Goal: Find specific page/section: Find specific page/section

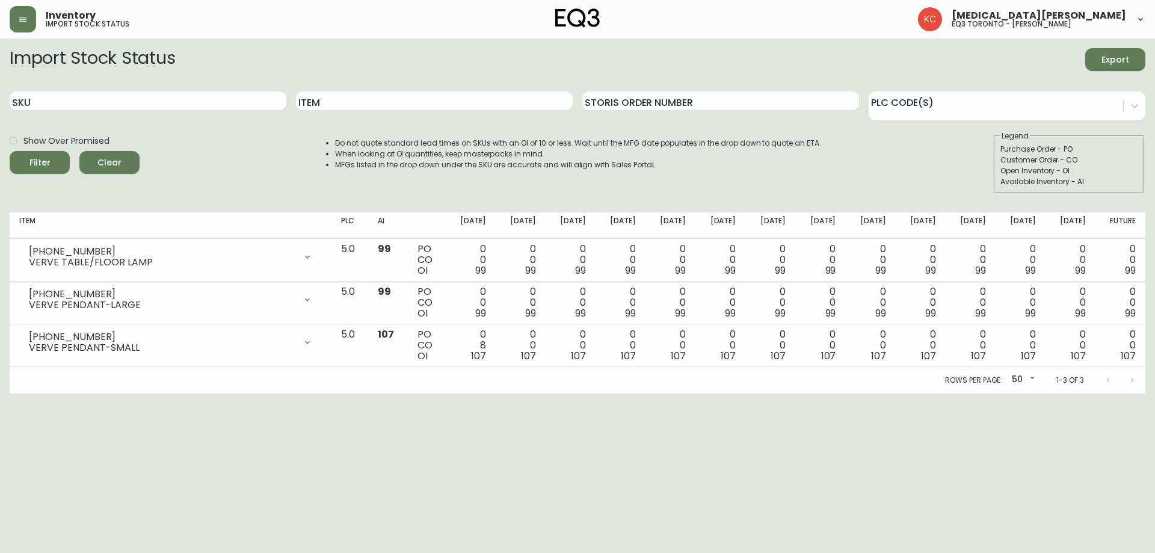
click at [36, 24] on div "Inventory import stock status" at bounding box center [199, 19] width 378 height 26
click at [21, 19] on icon "button" at bounding box center [22, 19] width 7 height 5
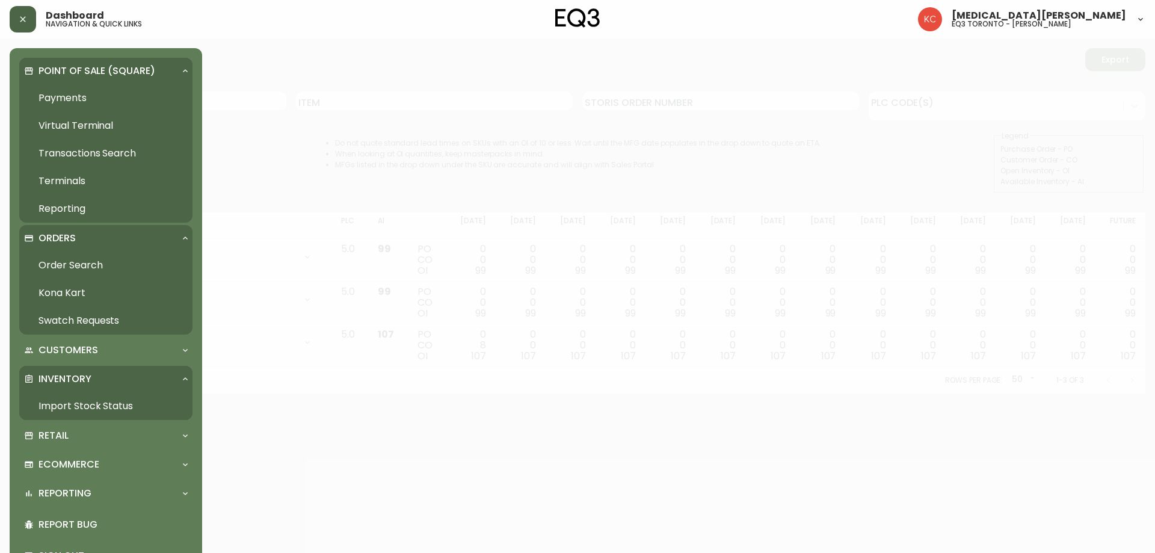
click at [167, 238] on div "Orders" at bounding box center [100, 238] width 152 height 13
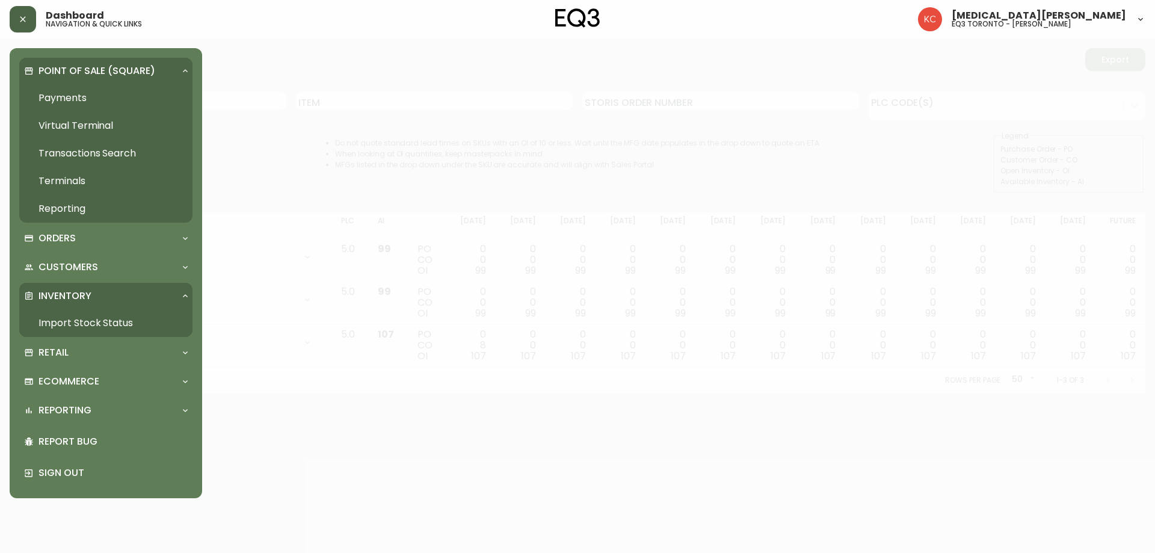
click at [162, 289] on div "Inventory" at bounding box center [100, 295] width 152 height 13
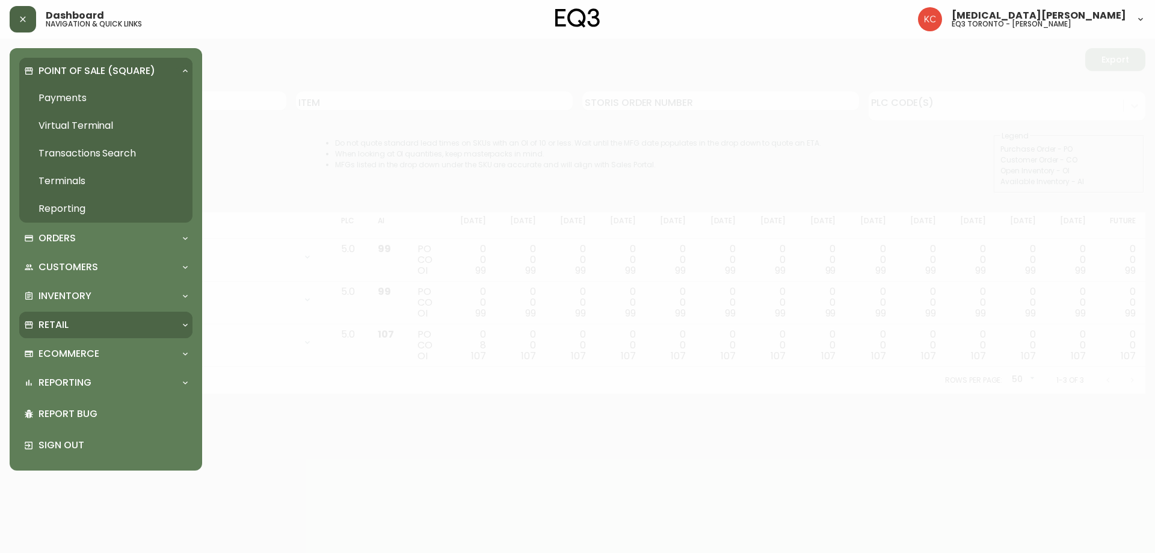
click at [140, 323] on div "Retail" at bounding box center [100, 324] width 152 height 13
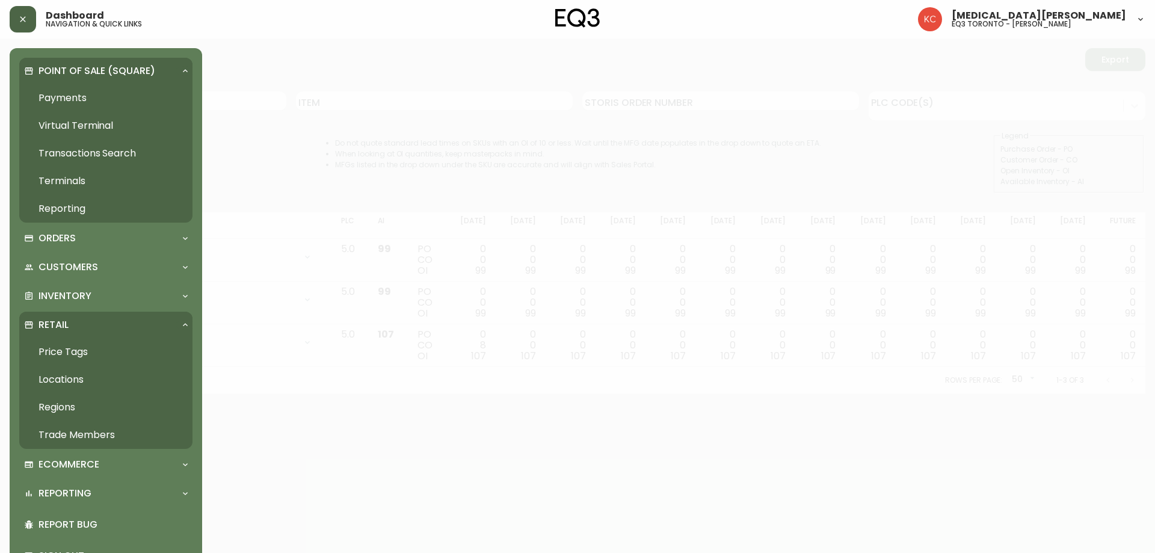
click at [77, 434] on link "Trade Members" at bounding box center [105, 435] width 173 height 28
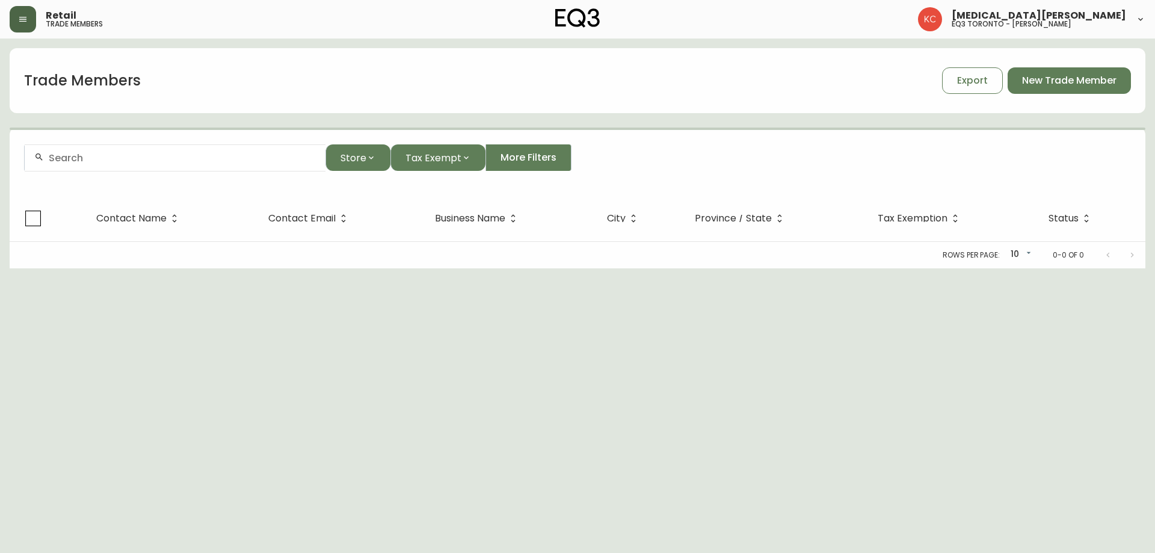
click at [205, 148] on div at bounding box center [175, 157] width 301 height 27
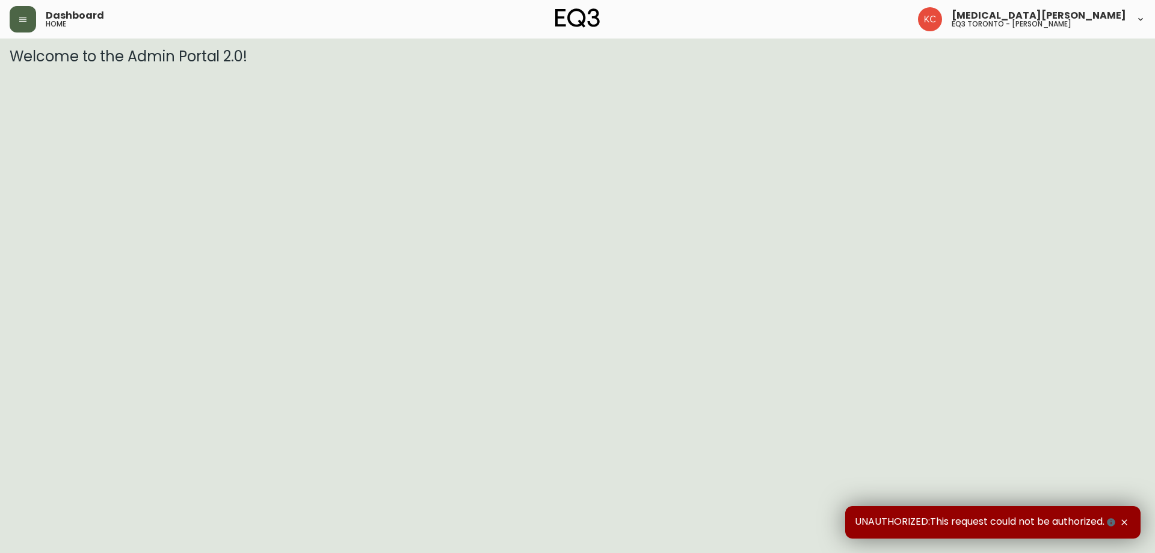
click at [16, 11] on button "button" at bounding box center [23, 19] width 26 height 26
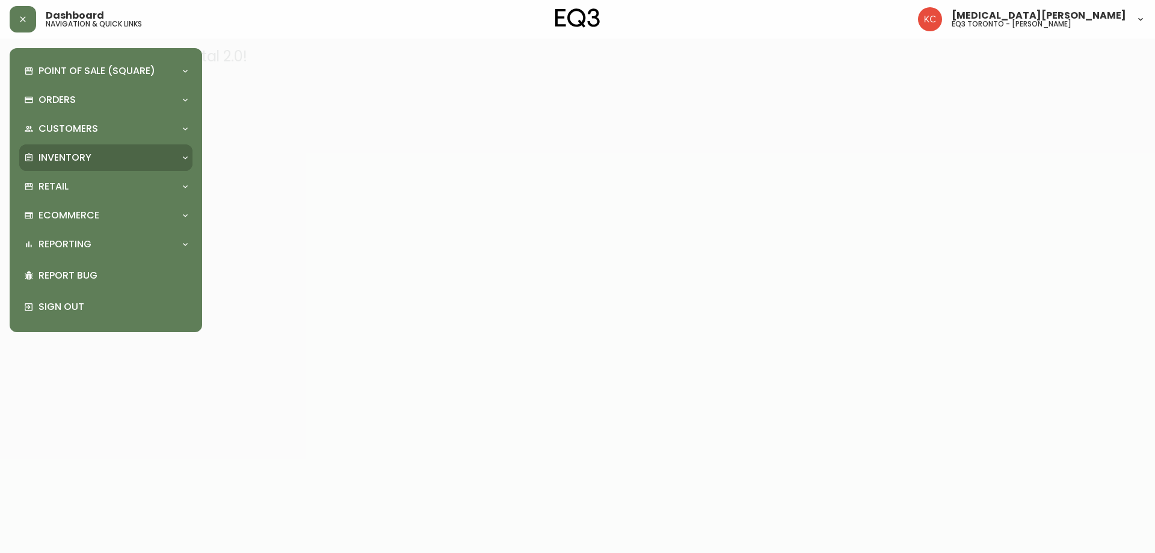
click at [147, 156] on div "Inventory" at bounding box center [100, 157] width 152 height 13
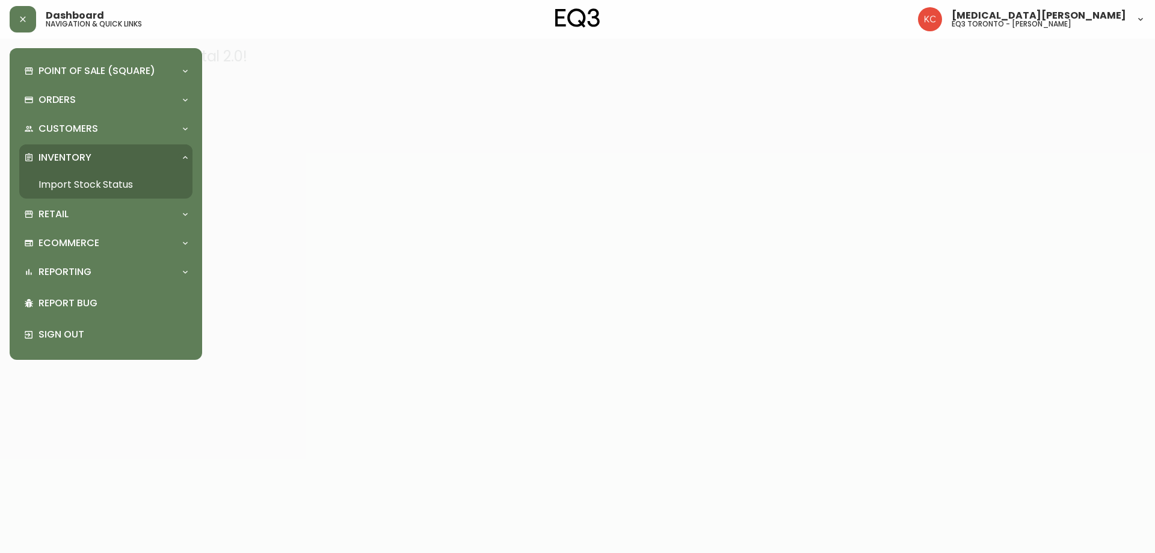
click at [97, 182] on link "Import Stock Status" at bounding box center [105, 185] width 173 height 28
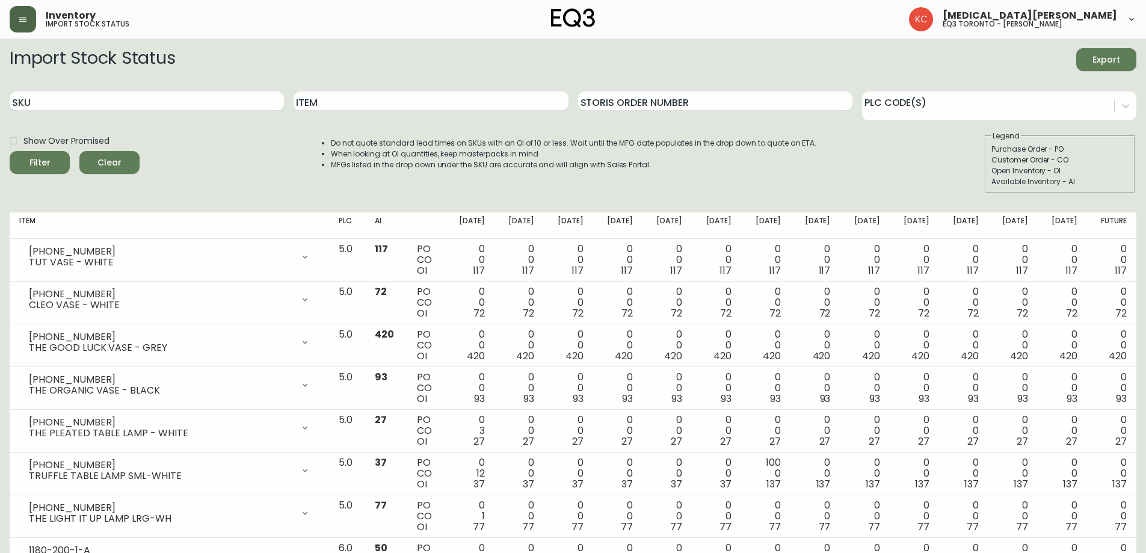
click at [29, 22] on button "button" at bounding box center [23, 19] width 26 height 26
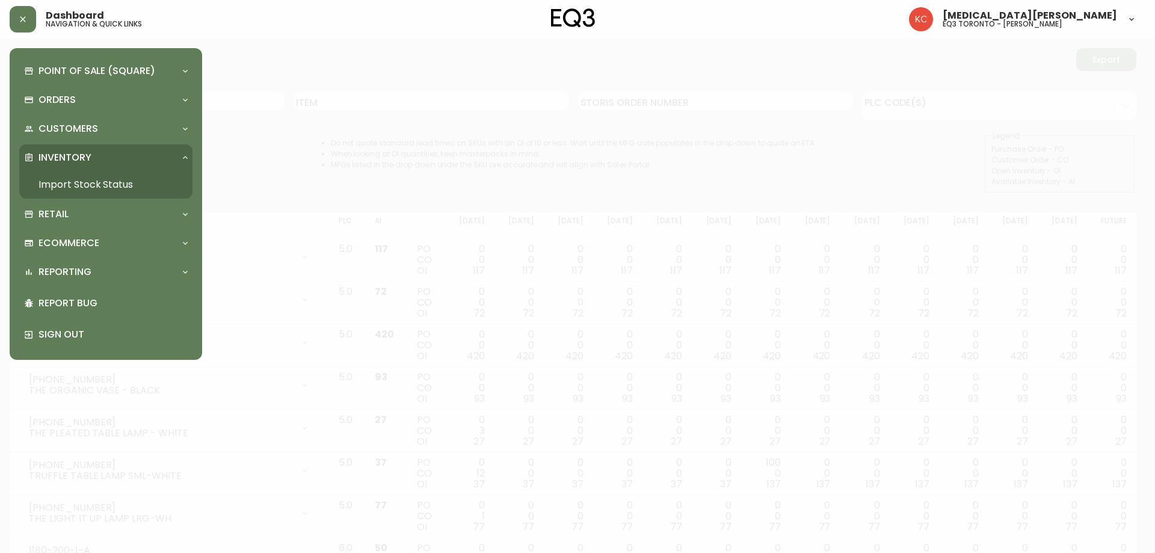
click at [180, 155] on div at bounding box center [185, 158] width 19 height 10
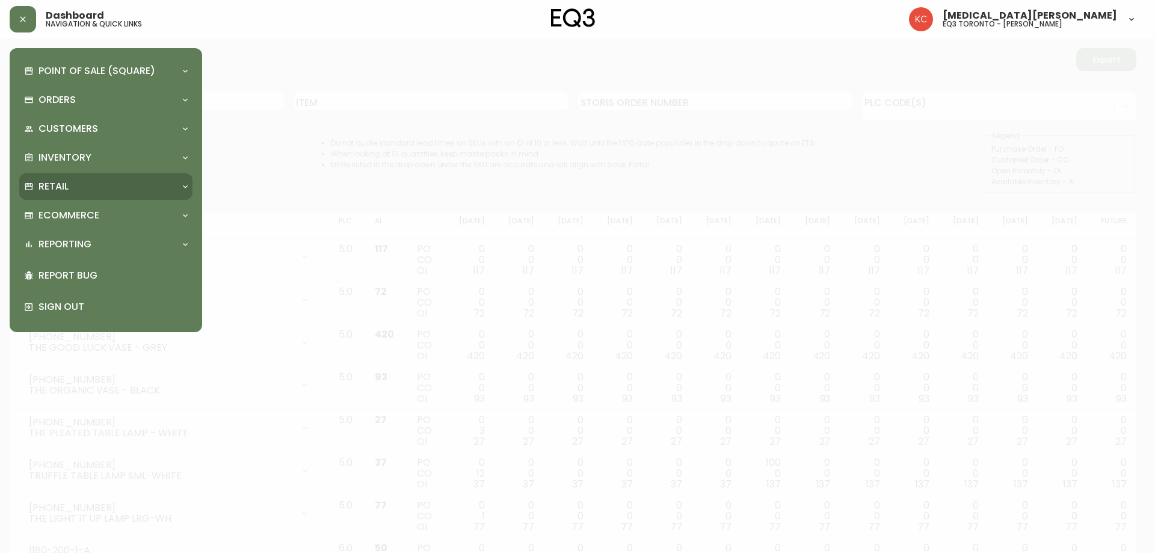
click at [188, 188] on icon at bounding box center [185, 187] width 10 height 10
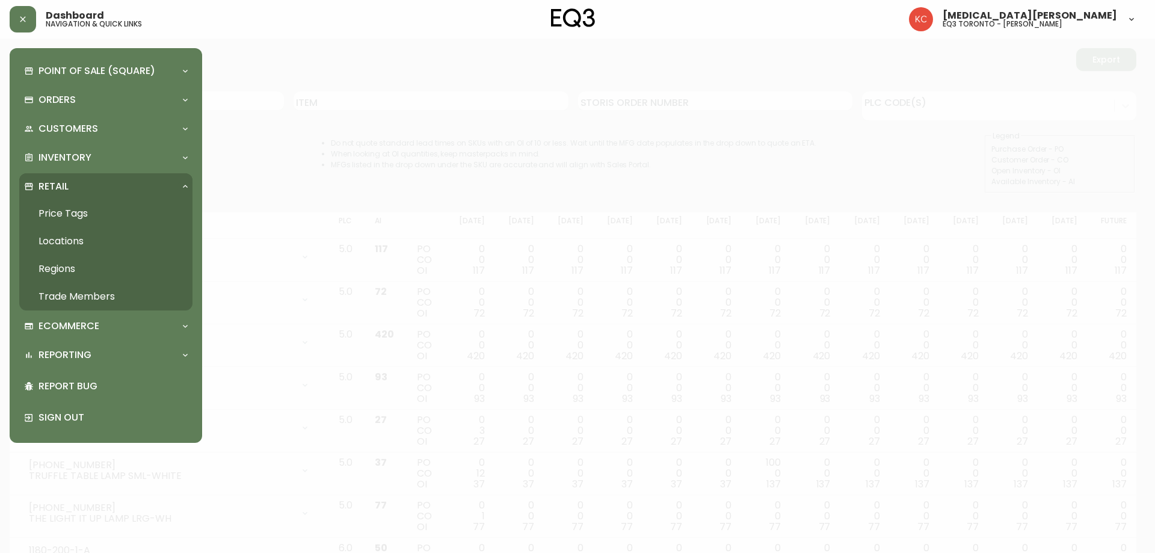
click at [97, 288] on link "Trade Members" at bounding box center [105, 297] width 173 height 28
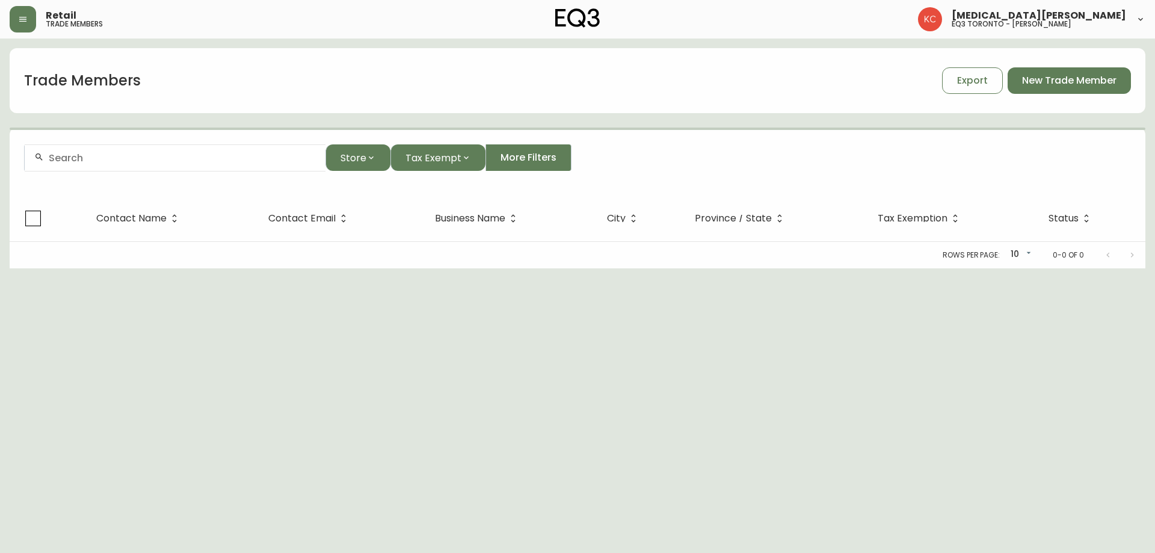
click at [147, 174] on form "Store Tax Exempt More Filters" at bounding box center [578, 163] width 1136 height 66
click at [148, 170] on div at bounding box center [175, 157] width 301 height 27
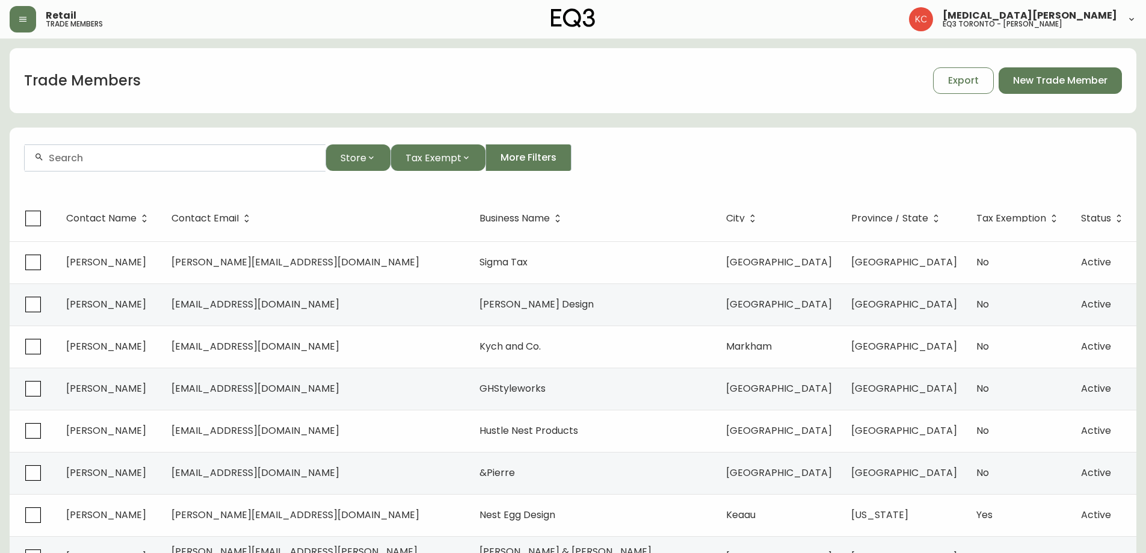
click at [149, 165] on div at bounding box center [175, 157] width 301 height 27
type input "marmoset"
